Goal: Transaction & Acquisition: Purchase product/service

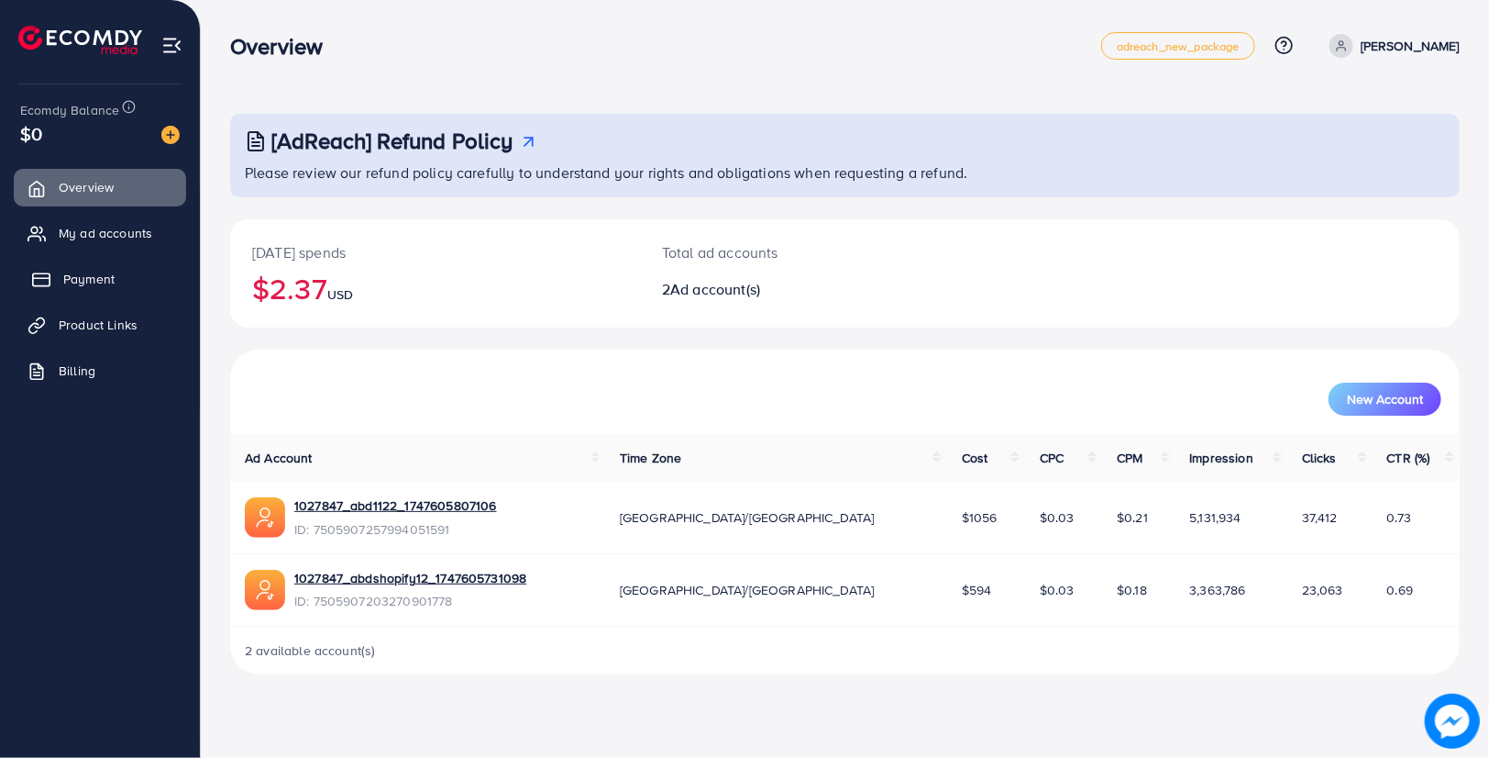
click at [83, 273] on span "Payment" at bounding box center [88, 279] width 51 height 18
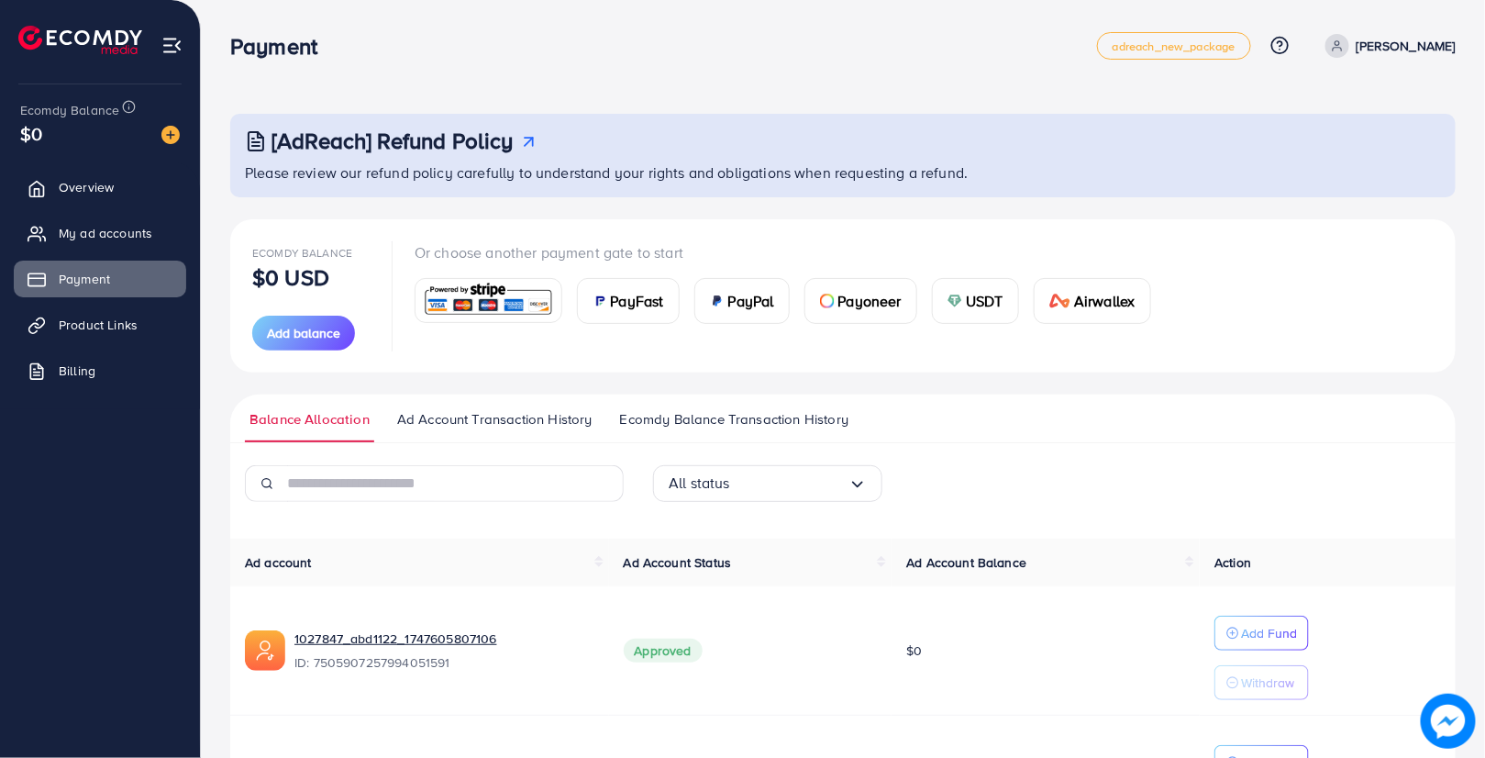
click at [638, 302] on span "PayFast" at bounding box center [637, 301] width 53 height 22
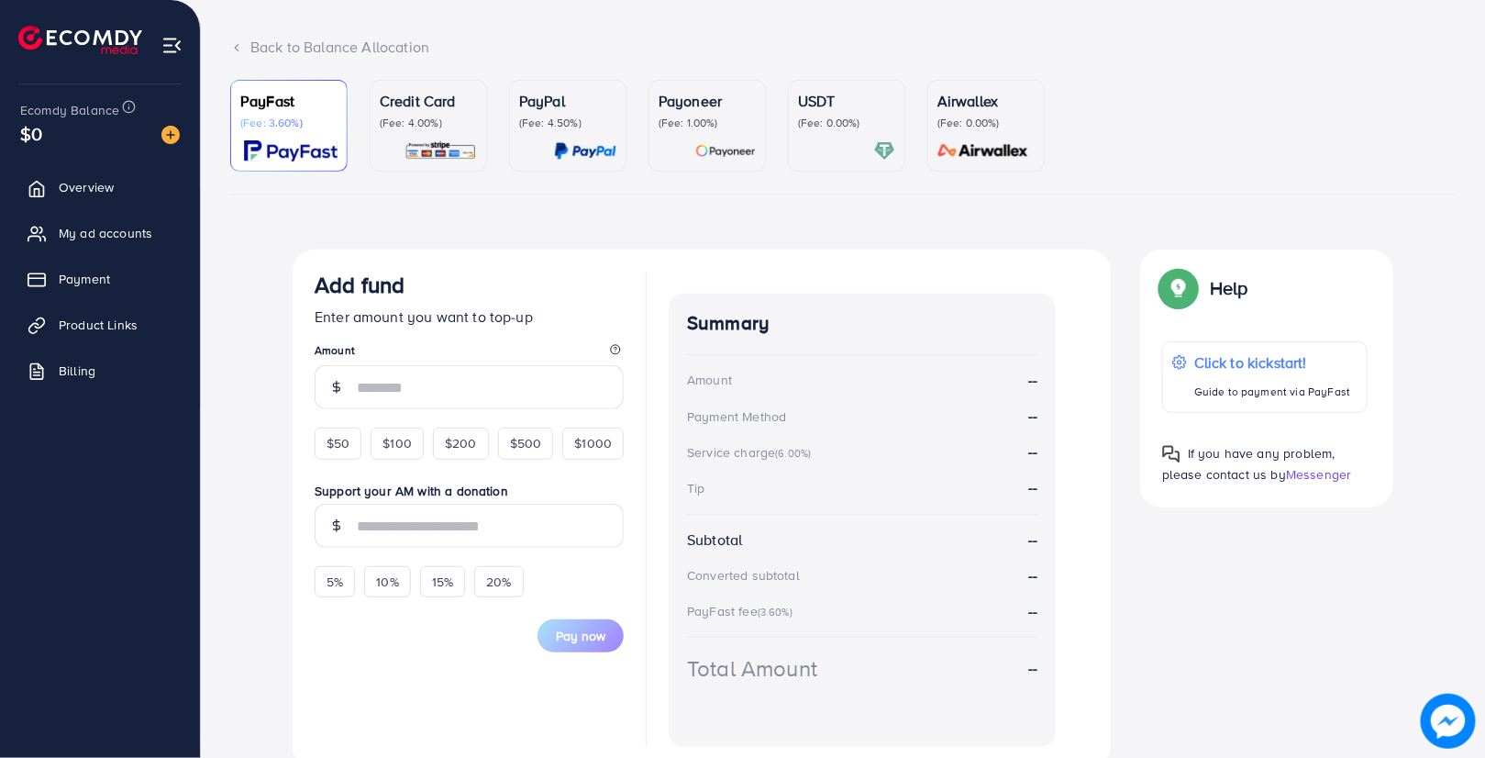
scroll to position [176, 0]
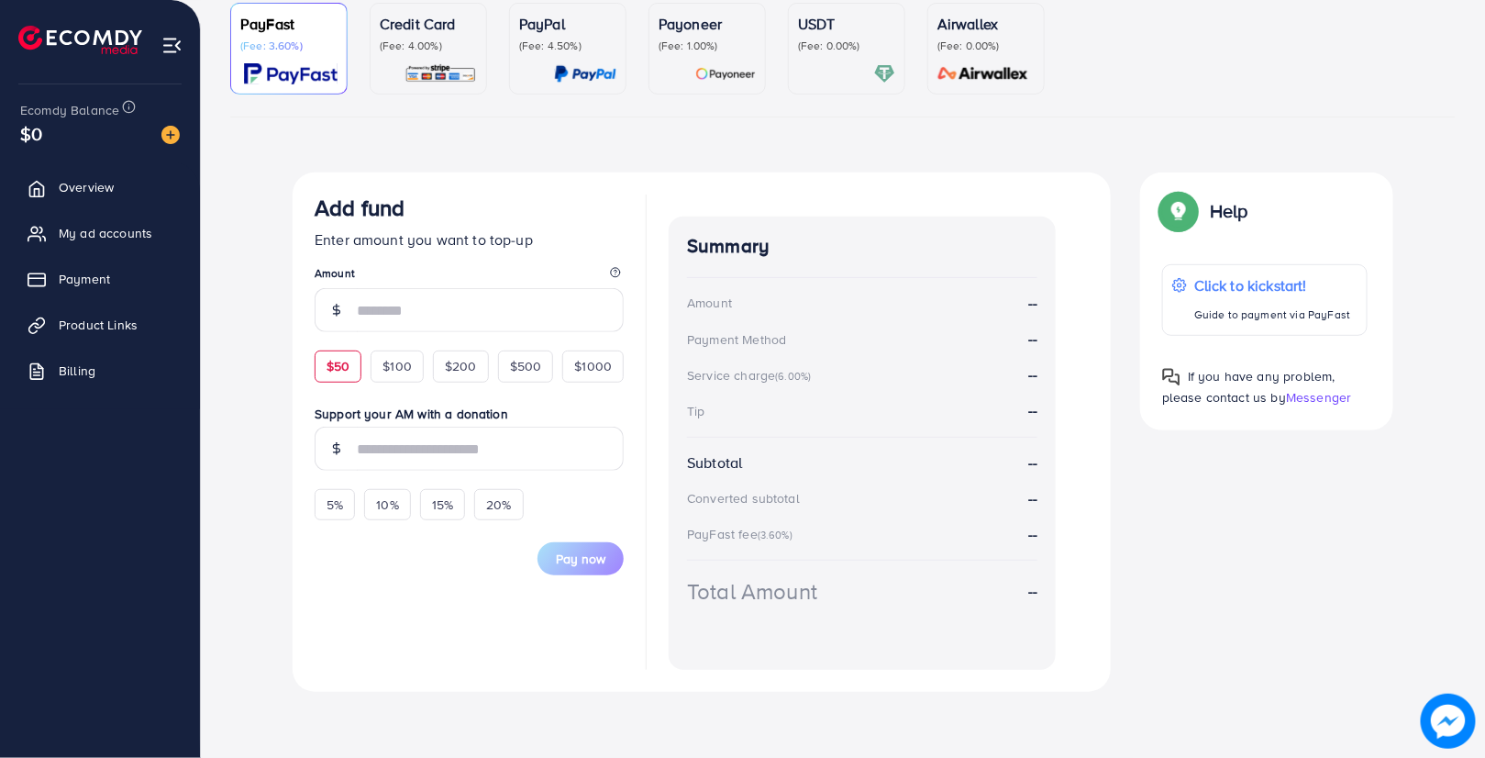
click at [325, 373] on div "$50" at bounding box center [338, 365] width 47 height 31
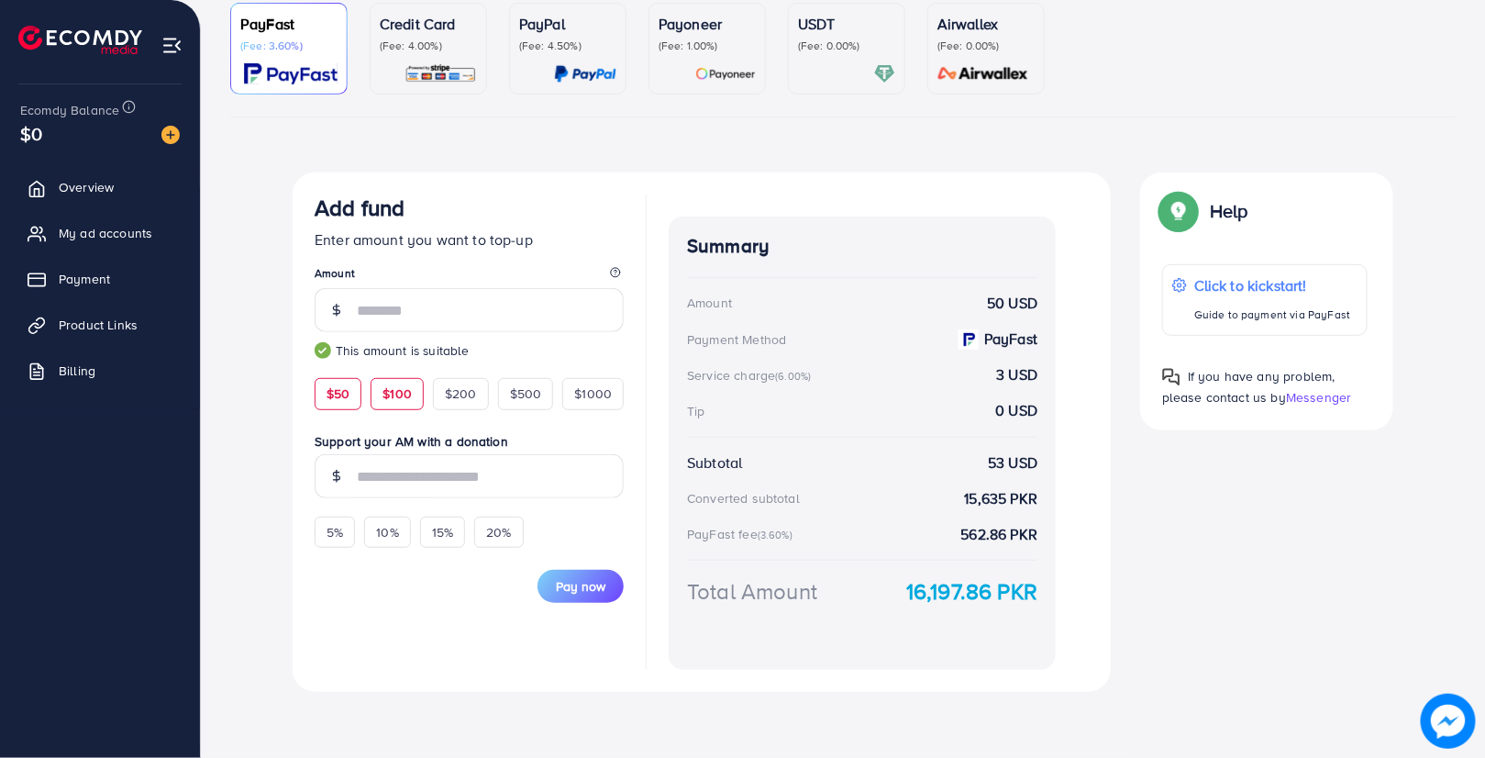
click at [383, 384] on span "$100" at bounding box center [396, 393] width 29 height 18
click at [352, 391] on div "$50" at bounding box center [338, 393] width 47 height 31
type input "**"
